Goal: Navigation & Orientation: Find specific page/section

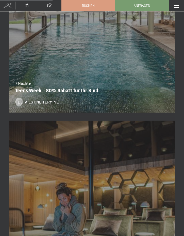
scroll to position [838, 0]
click at [173, 2] on div "Menü" at bounding box center [176, 5] width 15 height 11
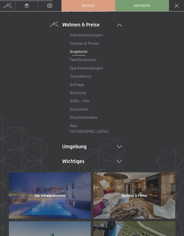
click at [114, 143] on li "Umgebung Das Ahrntal Ski & Winter Skifahren Skischule Wandern & Sommer Wandern …" at bounding box center [92, 146] width 60 height 7
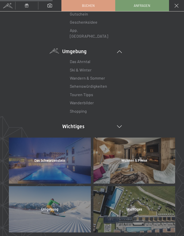
scroll to position [119, 0]
click at [120, 125] on icon at bounding box center [119, 126] width 5 height 3
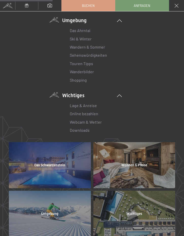
scroll to position [151, 0]
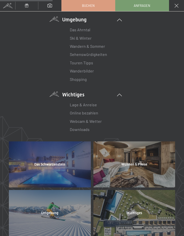
click at [75, 102] on link "Lage & Anreise" at bounding box center [83, 104] width 27 height 5
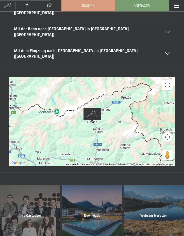
scroll to position [72, 0]
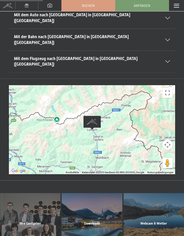
click at [174, 6] on span at bounding box center [176, 6] width 5 height 4
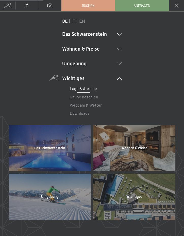
click at [71, 51] on li "Wohnen & Preise Inklusivleistungen Zimmer & Preise Liste Angebote Liste Familie…" at bounding box center [92, 48] width 60 height 7
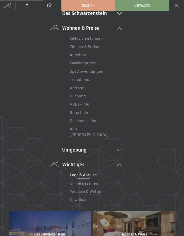
scroll to position [21, 0]
click at [77, 39] on link "Inklusivleistungen" at bounding box center [86, 38] width 33 height 5
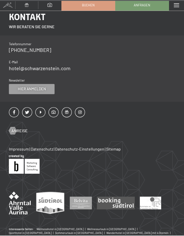
scroll to position [641, 0]
